Goal: Communication & Community: Answer question/provide support

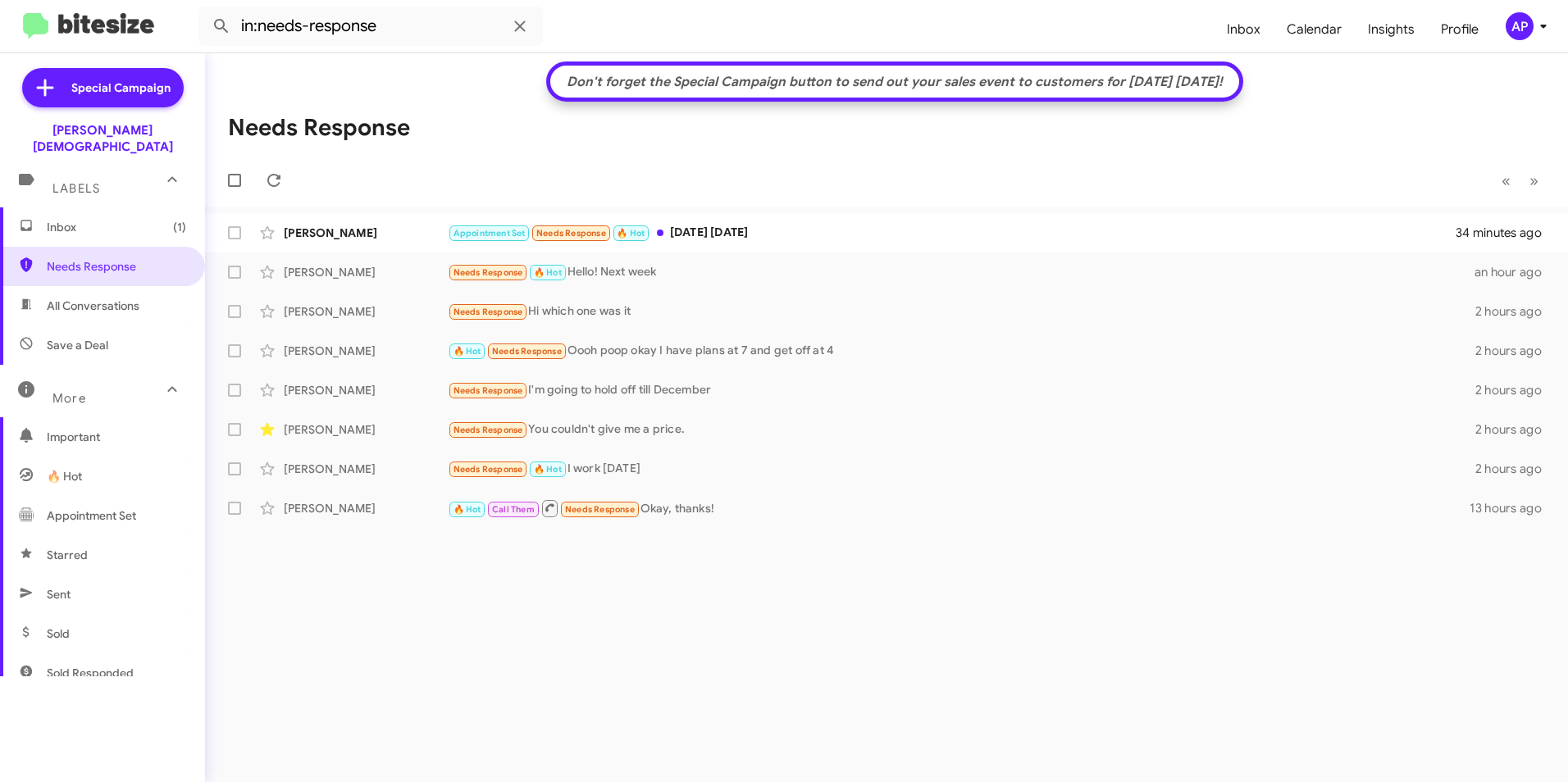
click at [330, 231] on div "[PERSON_NAME]" at bounding box center [366, 233] width 164 height 17
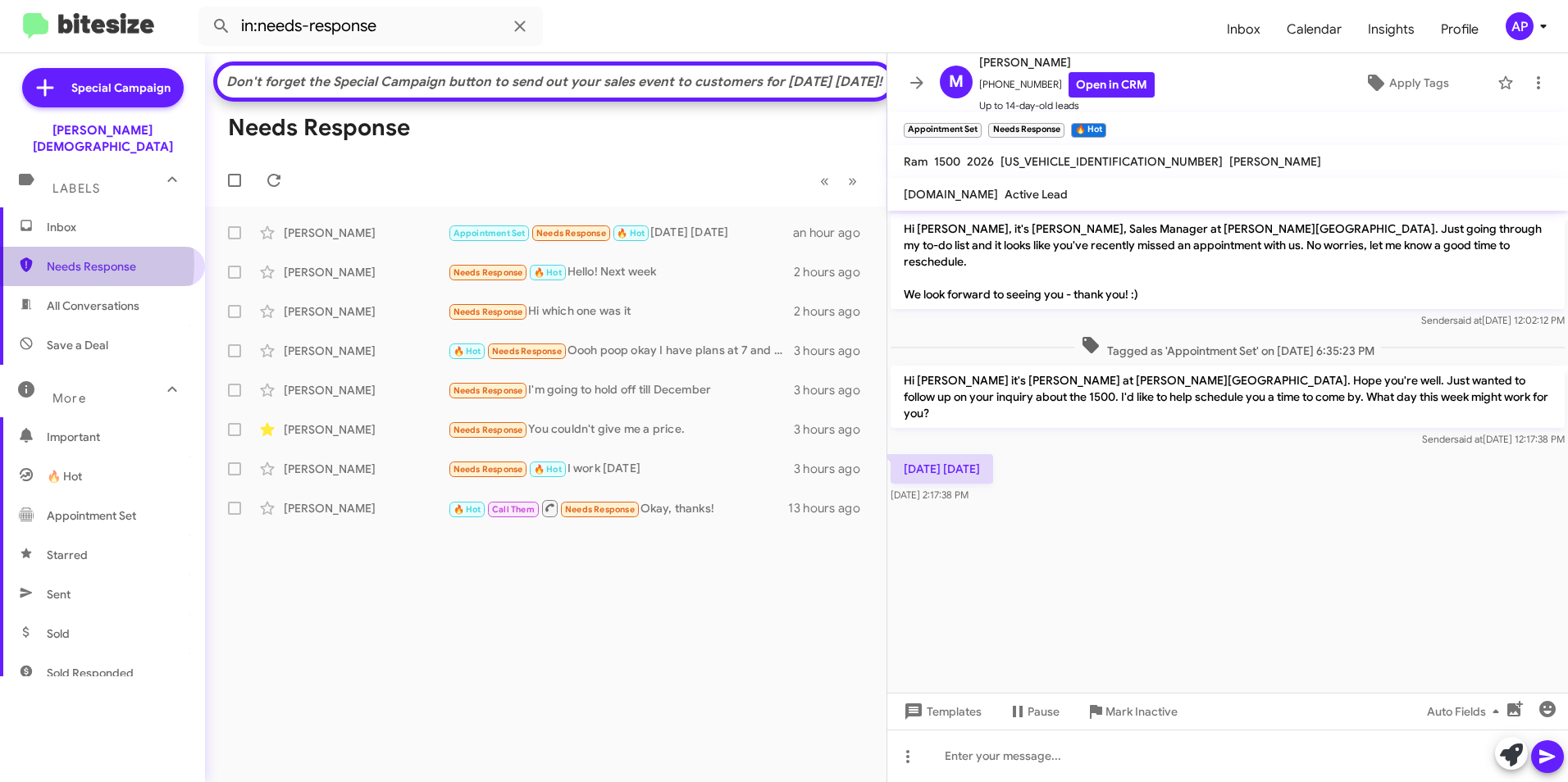
click at [63, 258] on span "Needs Response" at bounding box center [116, 267] width 139 height 17
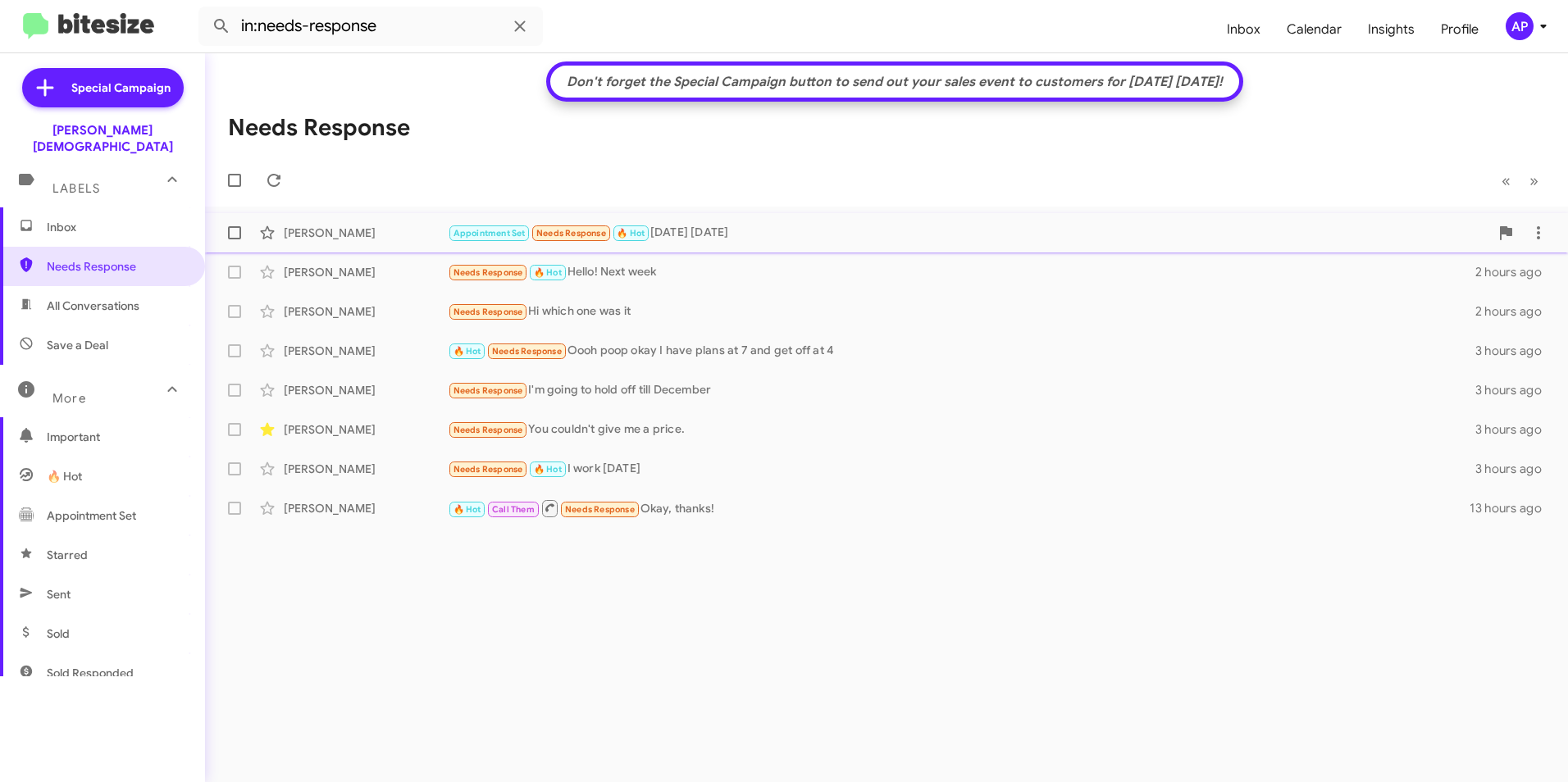
click at [286, 231] on div "[PERSON_NAME]" at bounding box center [366, 233] width 164 height 17
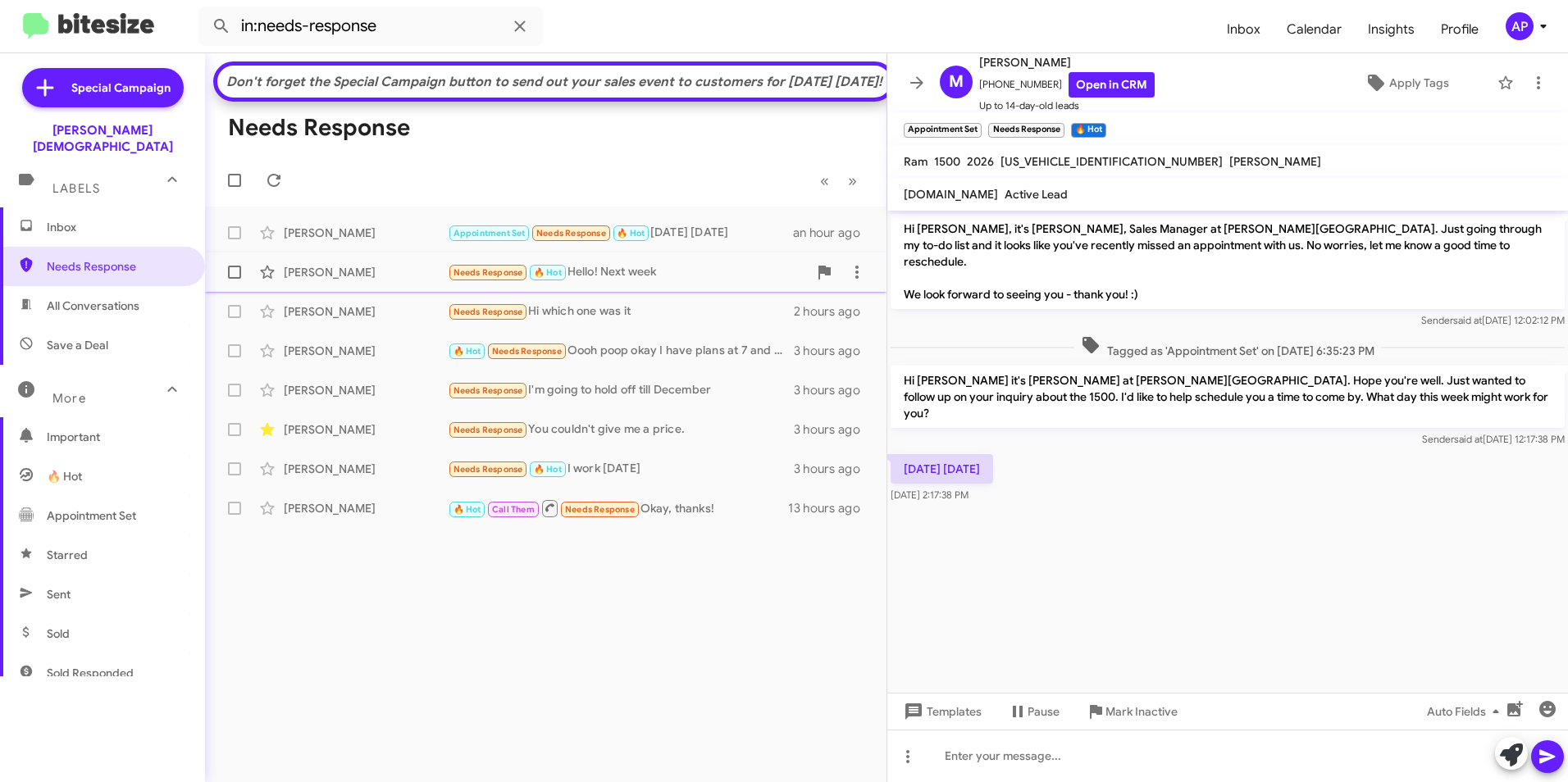
click at [308, 280] on div "[PERSON_NAME]" at bounding box center [366, 272] width 164 height 17
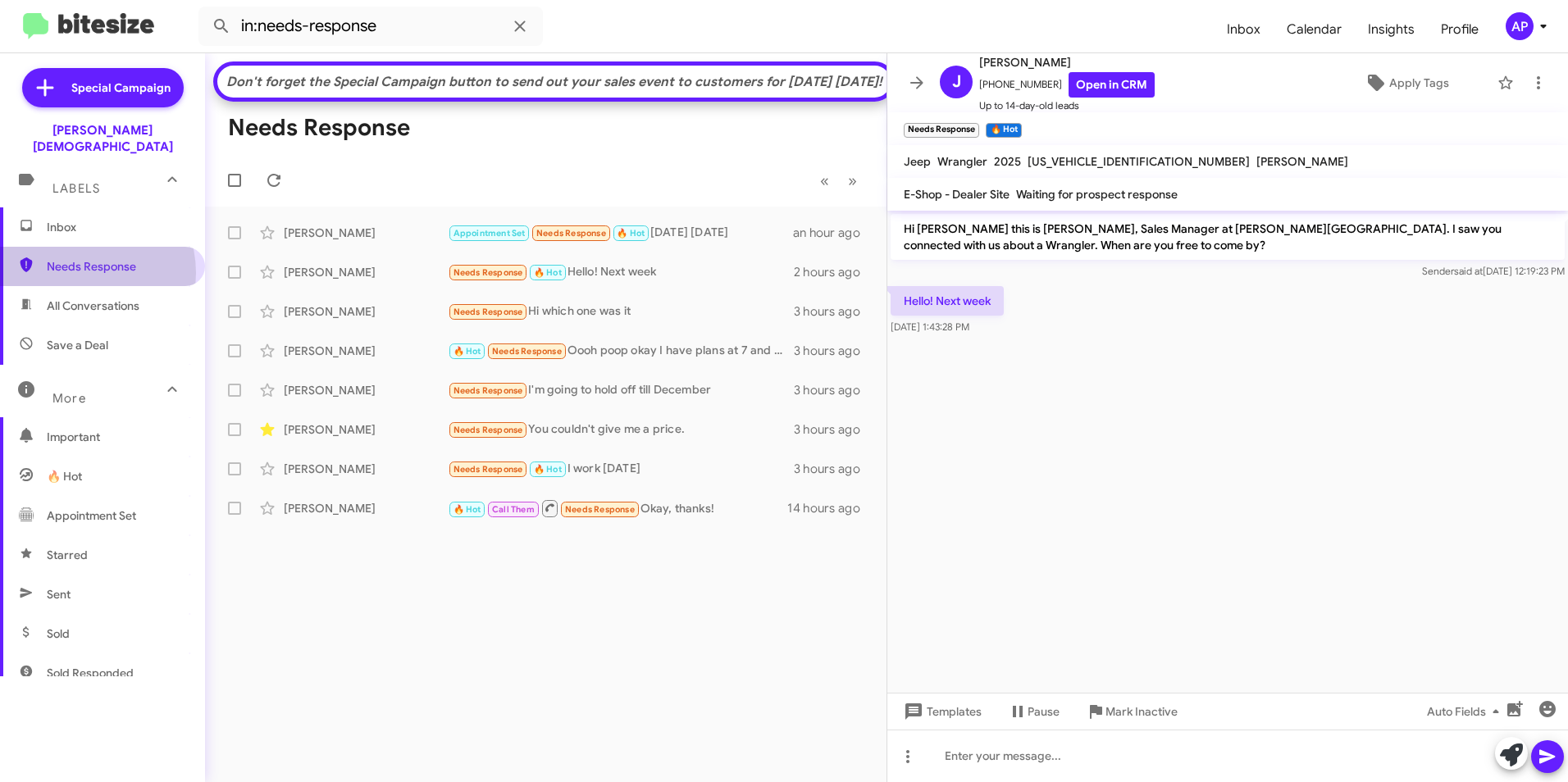
drag, startPoint x: 79, startPoint y: 256, endPoint x: 84, endPoint y: 248, distance: 9.4
click at [79, 258] on span "Needs Response" at bounding box center [116, 267] width 139 height 17
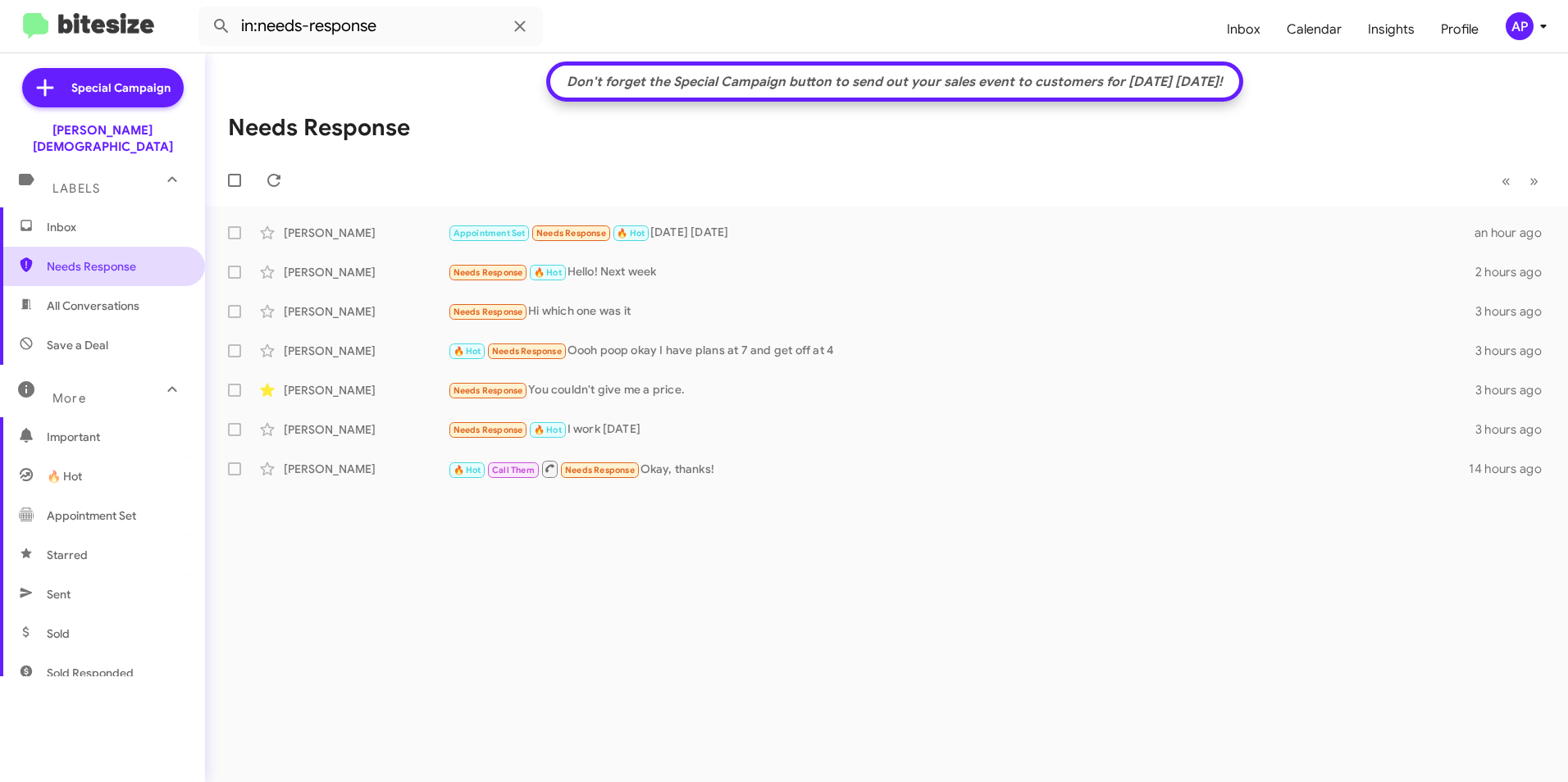
click at [52, 258] on span "Needs Response" at bounding box center [116, 267] width 139 height 17
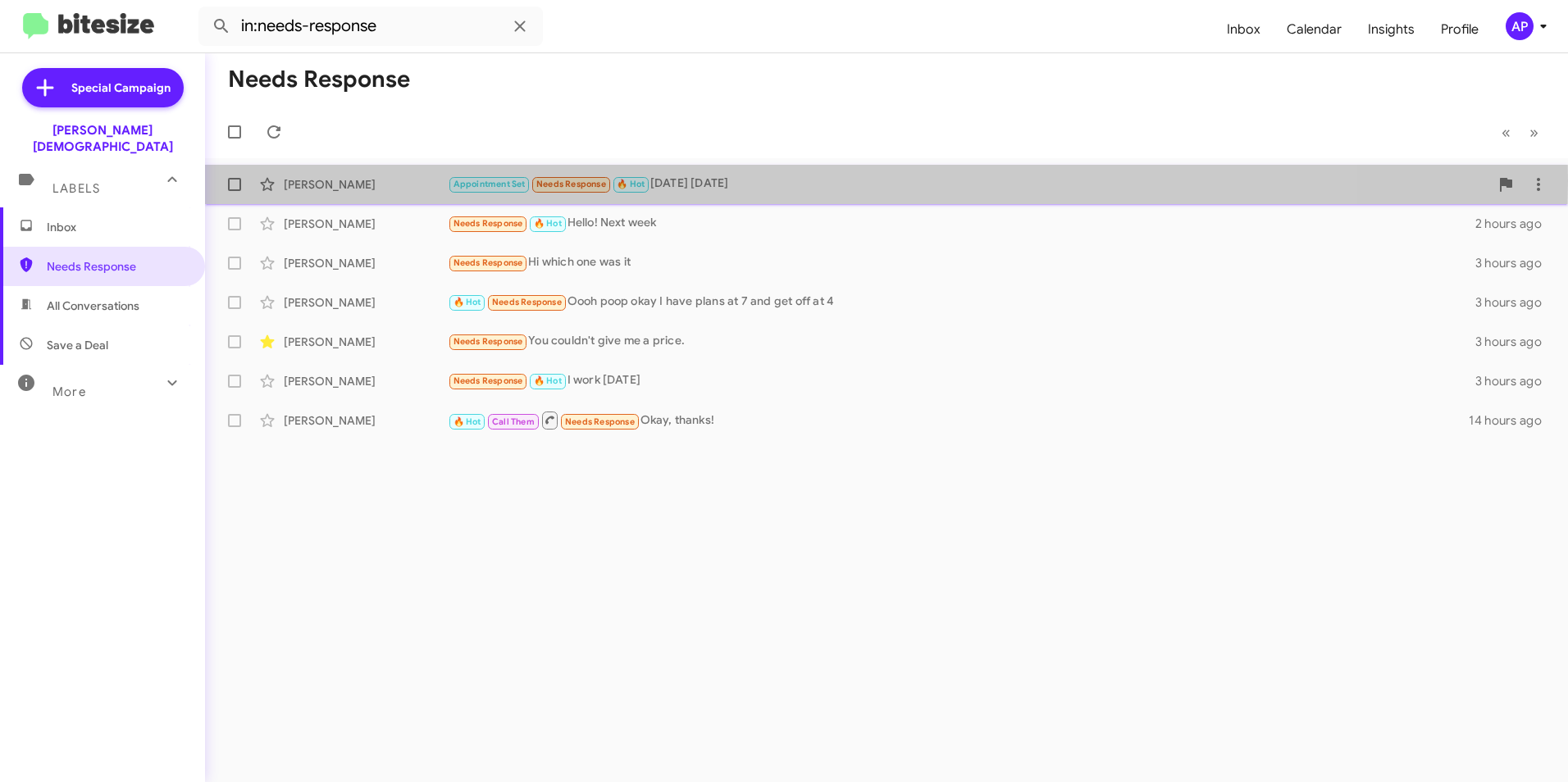
drag, startPoint x: 316, startPoint y: 181, endPoint x: 326, endPoint y: 180, distance: 10.0
click at [316, 181] on div "[PERSON_NAME]" at bounding box center [366, 184] width 164 height 17
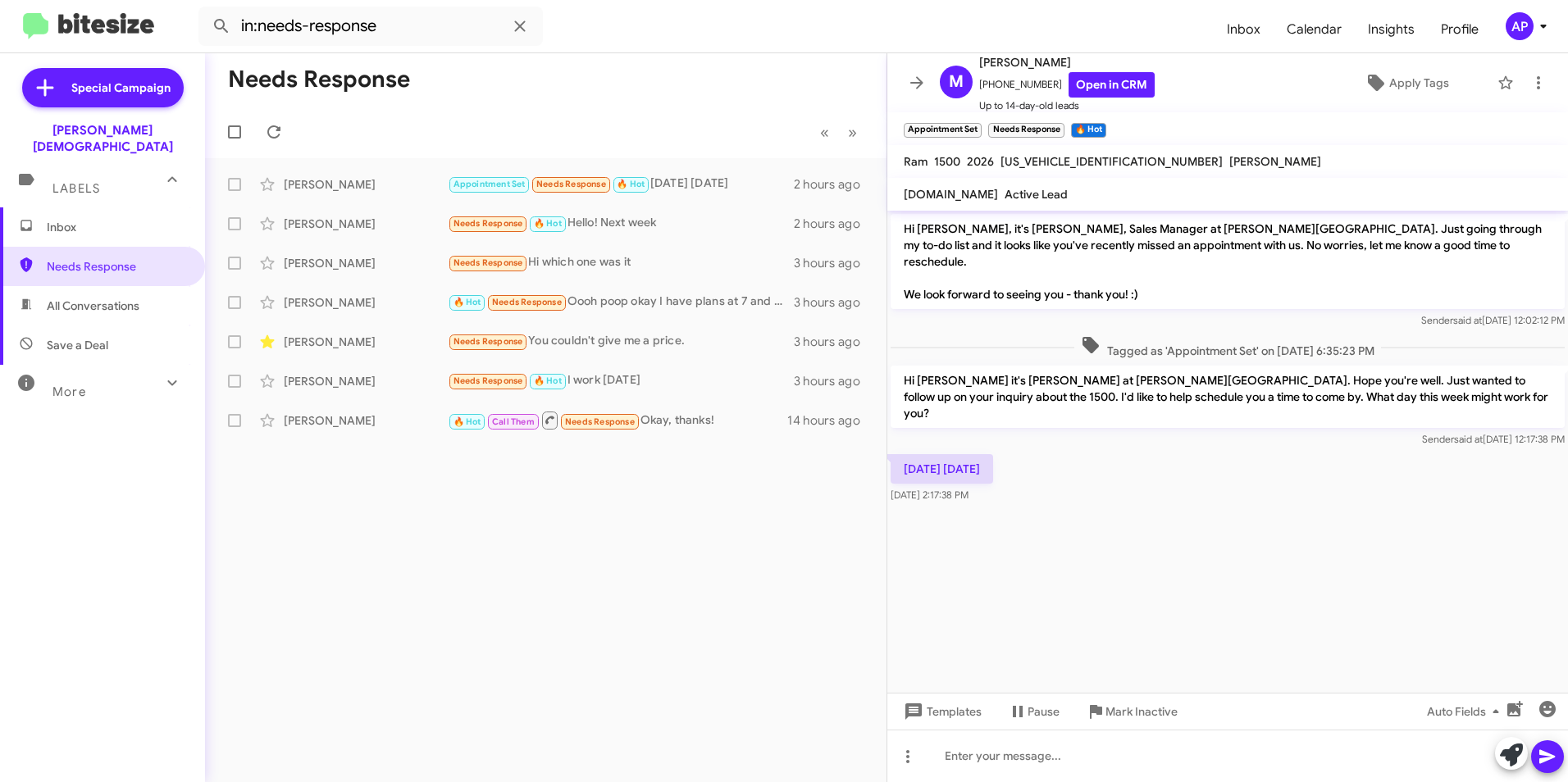
click at [1305, 577] on cdk-virtual-scroll-viewport "Hi Michael, it's Crystal White, Sales Manager at Ferman Wesley Chapel. Just goi…" at bounding box center [1228, 451] width 681 height 482
click at [623, 491] on div "Needs Response « Previous » Next Michael Parrott Appointment Set Needs Response…" at bounding box center [545, 418] width 682 height 729
click at [634, 497] on div "Needs Response « Previous » Next Michael Parrott Appointment Set Needs Response…" at bounding box center [545, 418] width 682 height 729
click at [85, 258] on span "Needs Response" at bounding box center [116, 267] width 139 height 17
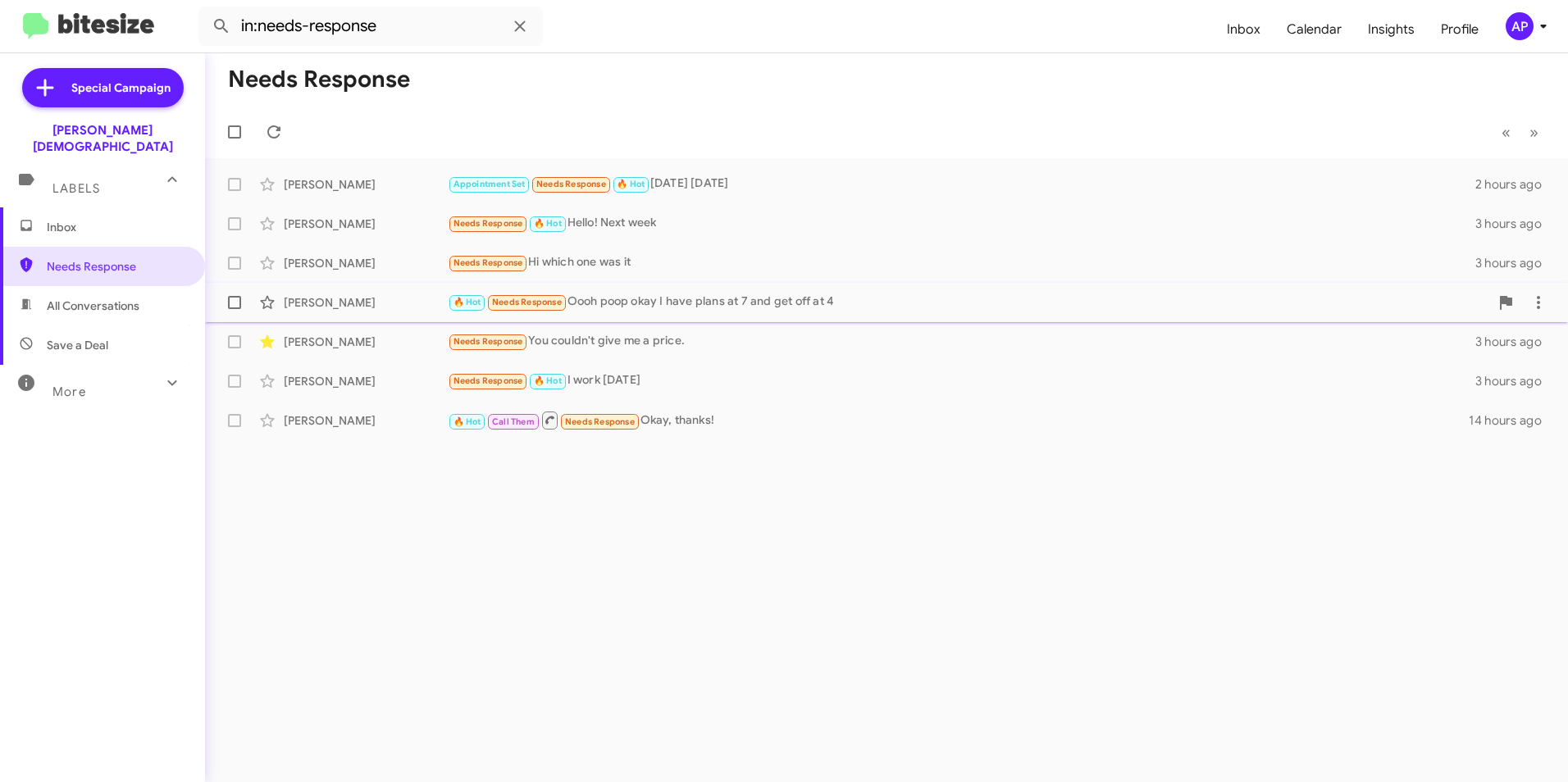
click at [1236, 315] on div "Jessica Jones 🔥 Hot Needs Response Oooh poop okay I have plans at 7 and get off…" at bounding box center [885, 302] width 1336 height 33
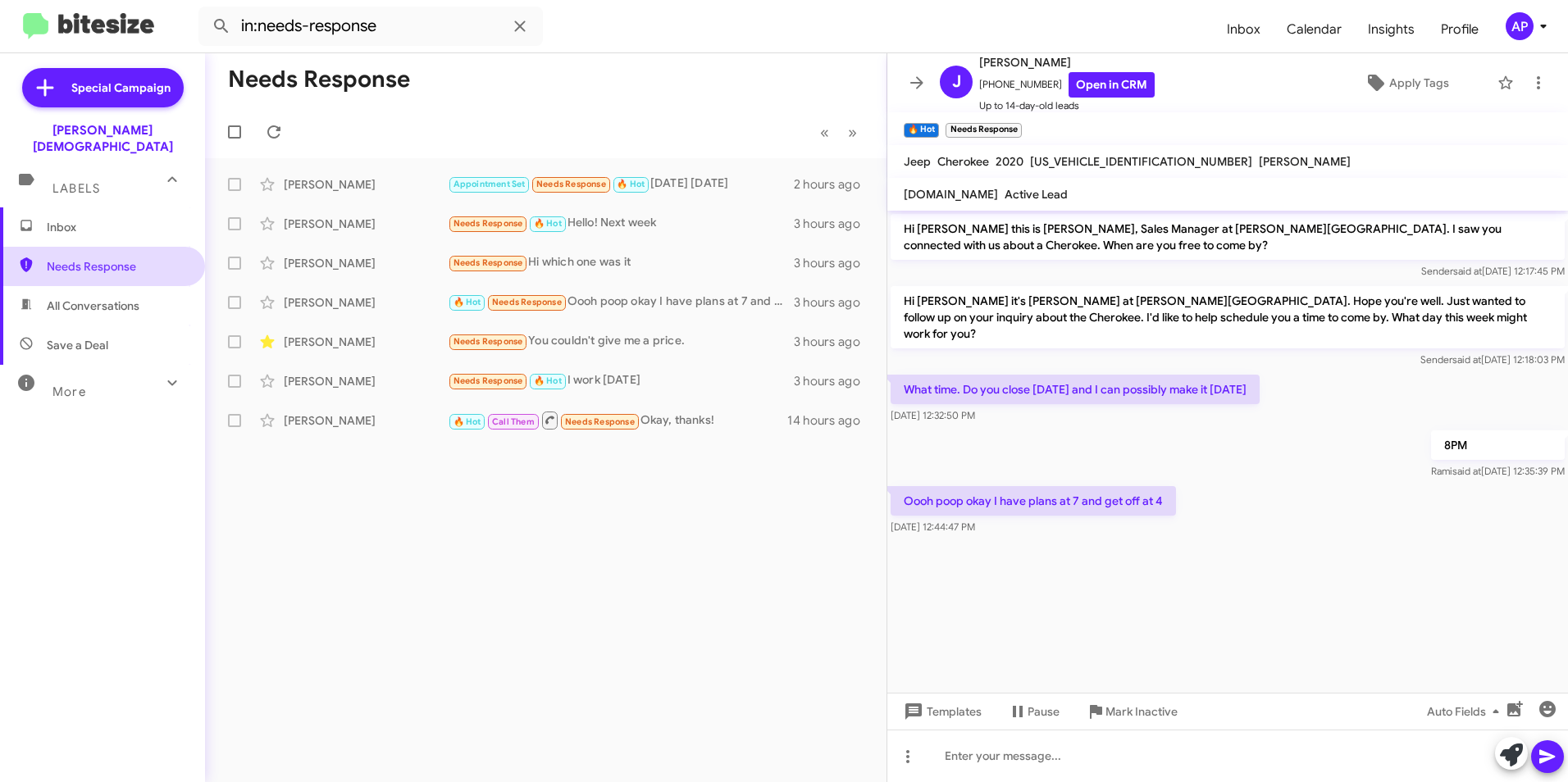
click at [128, 258] on span "Needs Response" at bounding box center [116, 267] width 139 height 17
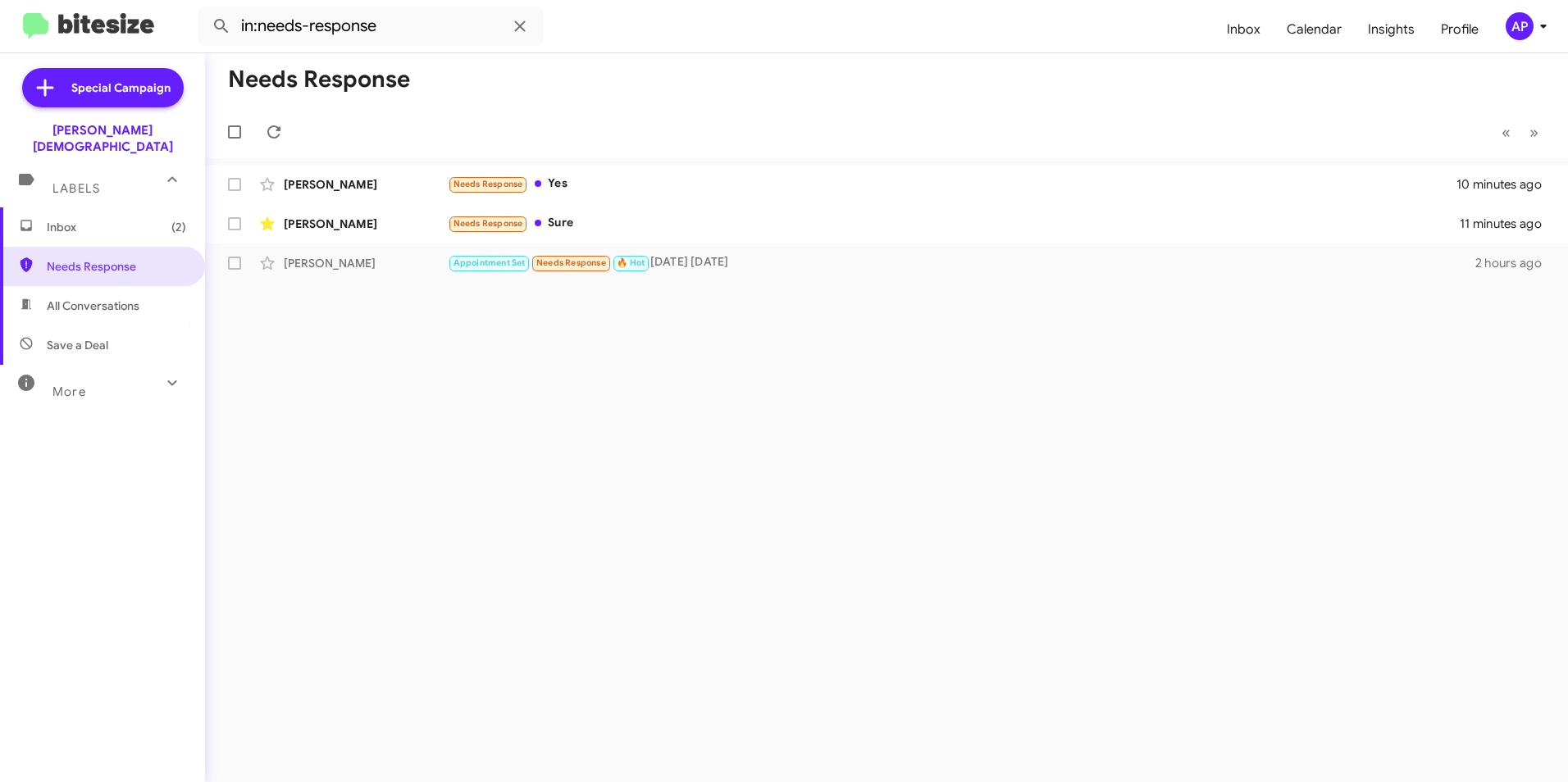
click at [633, 467] on div "Needs Response « Previous » Next Keisha Dean Needs Response Yes 10 minutes ago …" at bounding box center [885, 418] width 1362 height 729
click at [322, 180] on div "[PERSON_NAME]" at bounding box center [366, 184] width 164 height 17
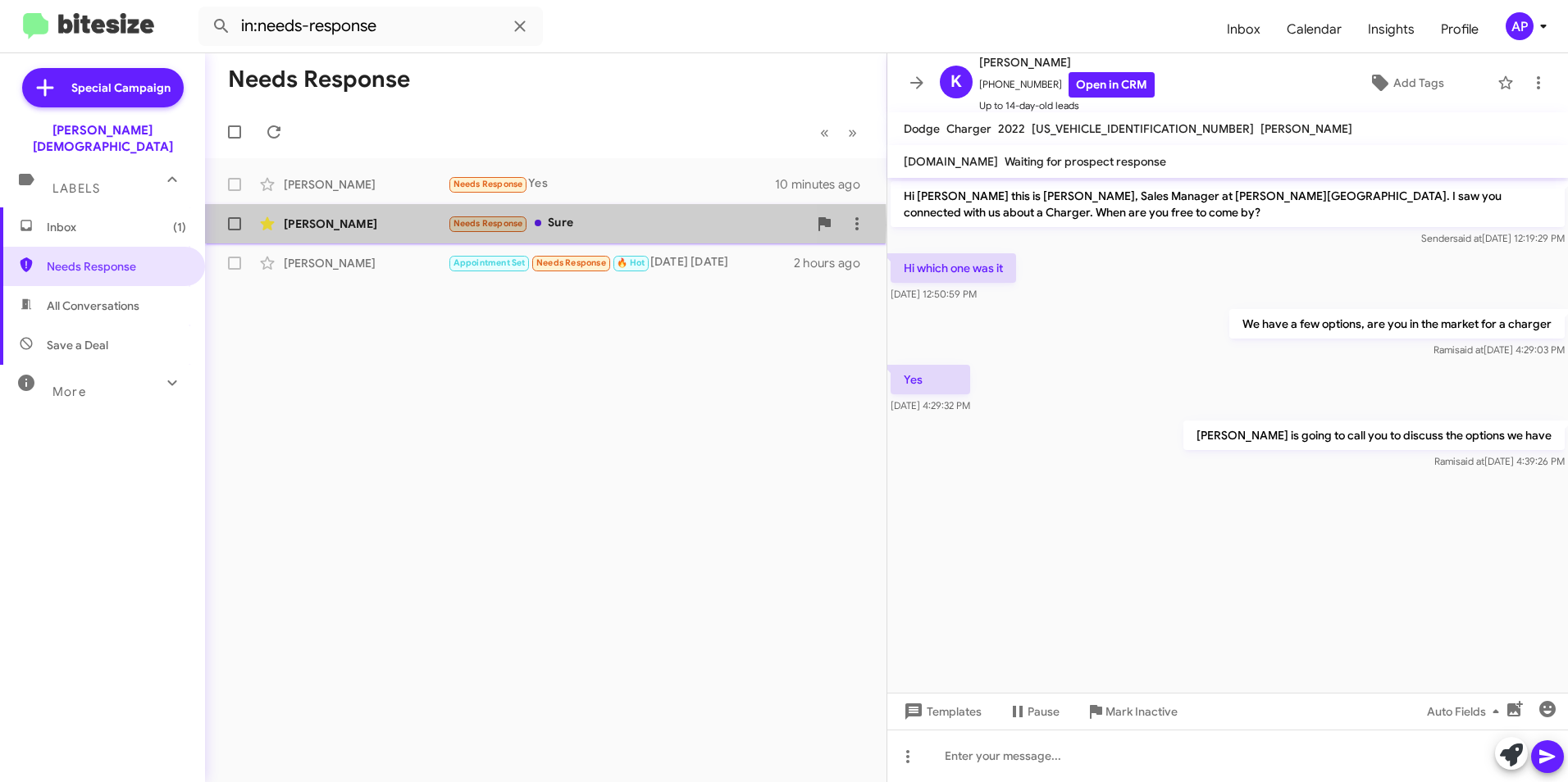
click at [330, 225] on div "[PERSON_NAME]" at bounding box center [366, 224] width 164 height 17
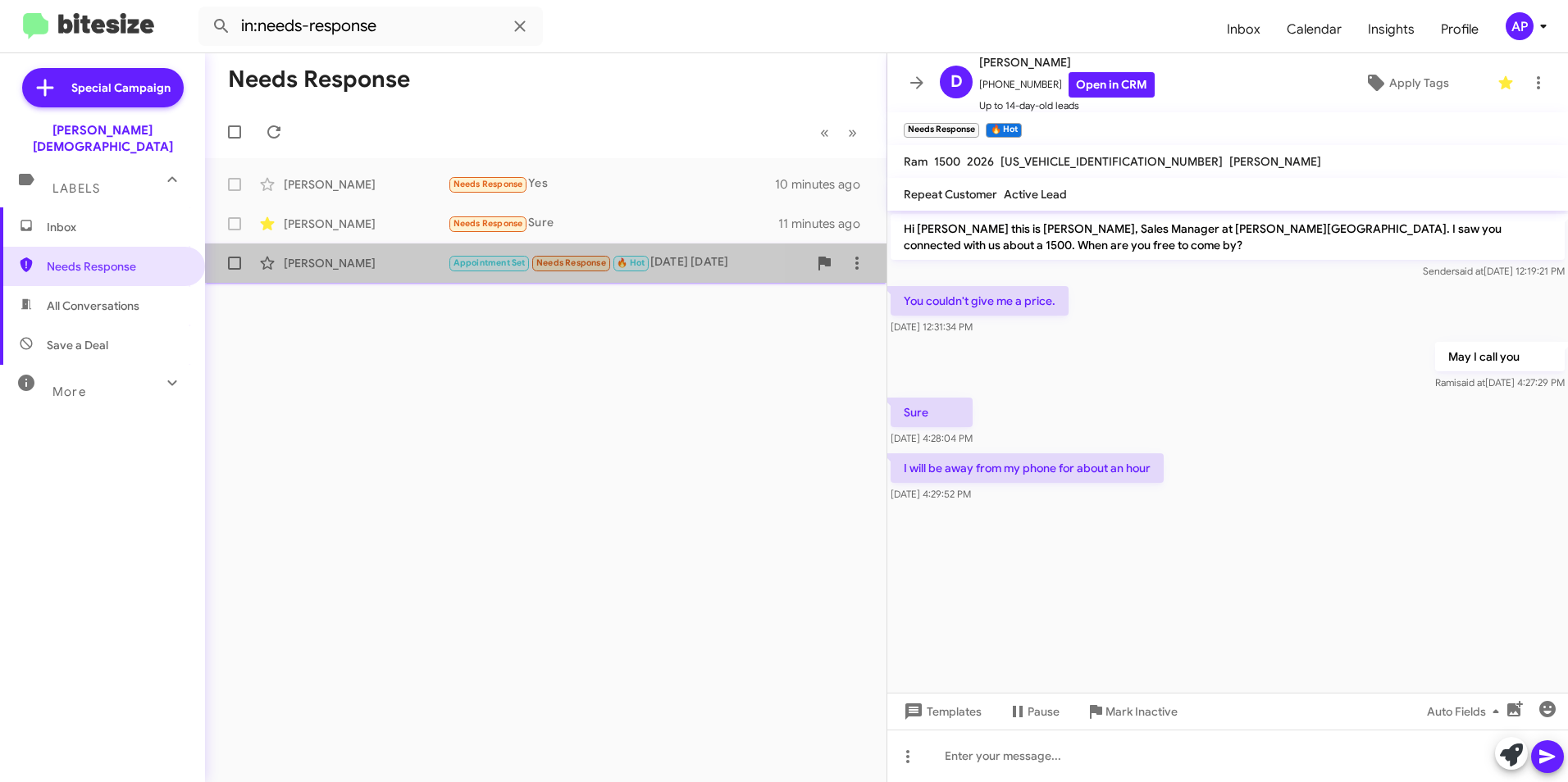
click at [315, 260] on div "[PERSON_NAME]" at bounding box center [366, 263] width 164 height 17
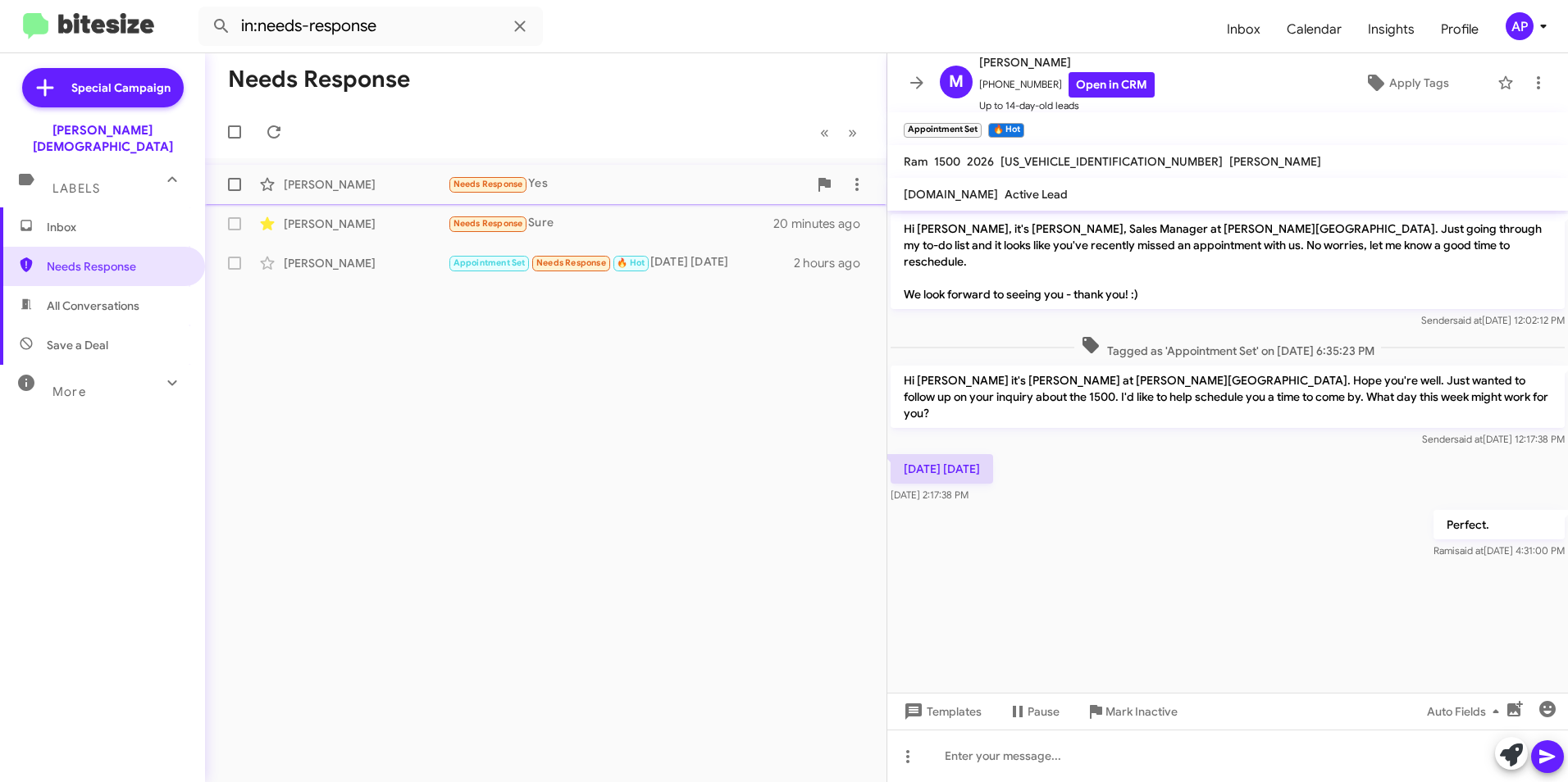
click at [314, 186] on div "[PERSON_NAME]" at bounding box center [366, 184] width 164 height 17
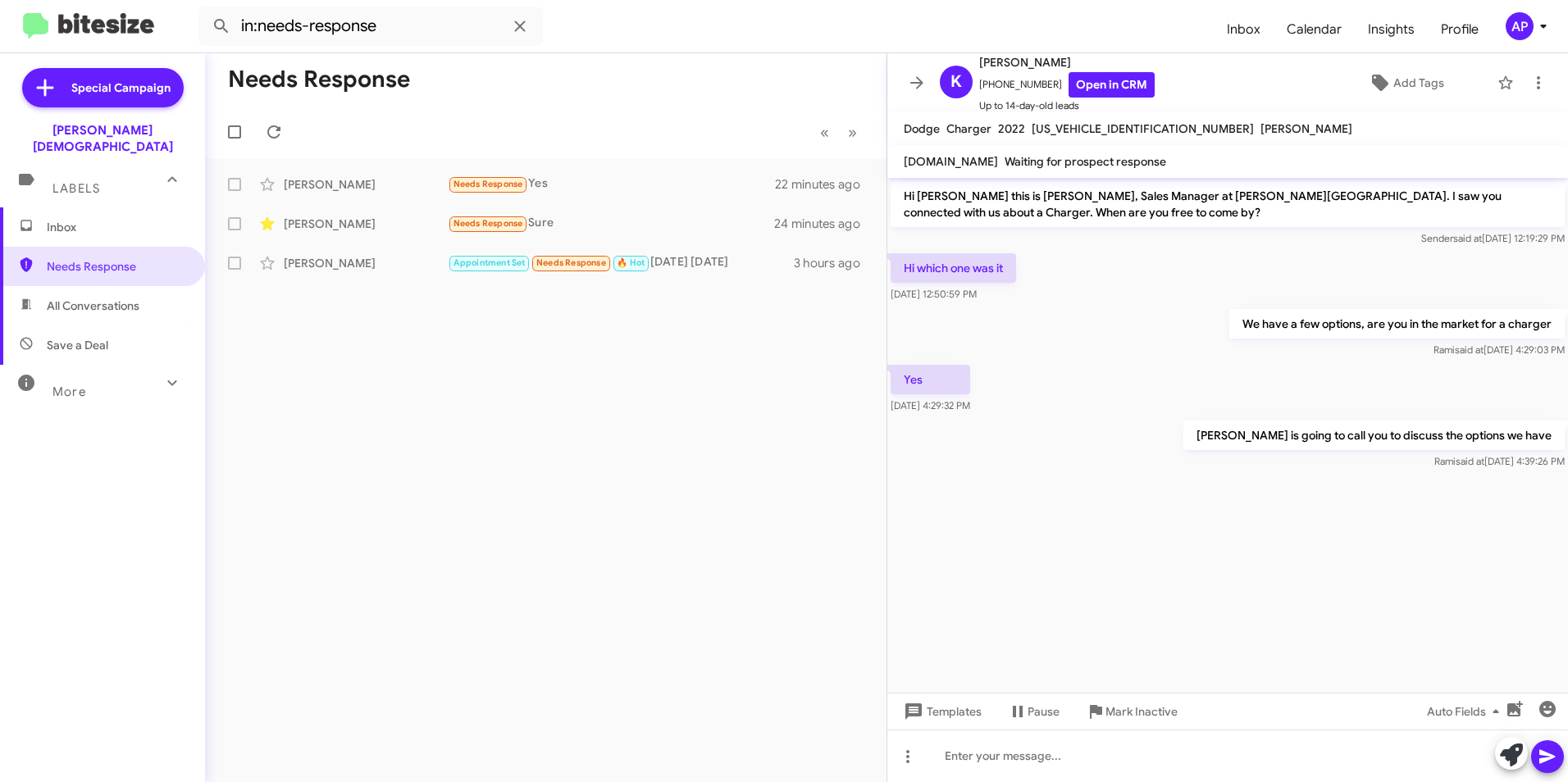
click at [530, 350] on div "Needs Response « Previous » Next Keisha Dean Needs Response Yes 22 minutes ago …" at bounding box center [545, 418] width 682 height 729
click at [671, 443] on div "Needs Response « Previous » Next Keisha Dean Needs Response Yes 24 minutes ago …" at bounding box center [545, 418] width 682 height 729
